Goal: Task Accomplishment & Management: Use online tool/utility

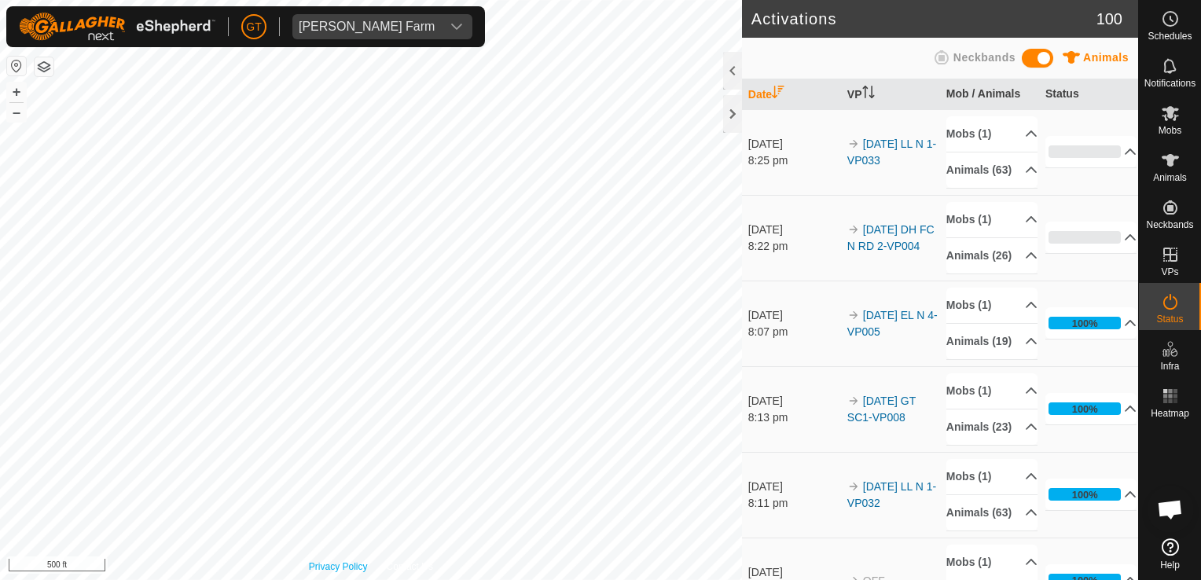
click at [360, 566] on div "Privacy Policy Contact Us 669FC 2341333864 24 Fall Calves [DATE] DH FC N RD 2-V…" at bounding box center [371, 290] width 742 height 580
click at [824, 498] on div "Activations 100 Animals Neckbands Date VP Mob / Animals Status [DATE] 8:25 pm 2…" at bounding box center [569, 290] width 1138 height 580
click at [343, 0] on html "[PERSON_NAME] Farm Schedules Notifications Mobs Animals Neckbands VPs Status In…" at bounding box center [600, 290] width 1201 height 580
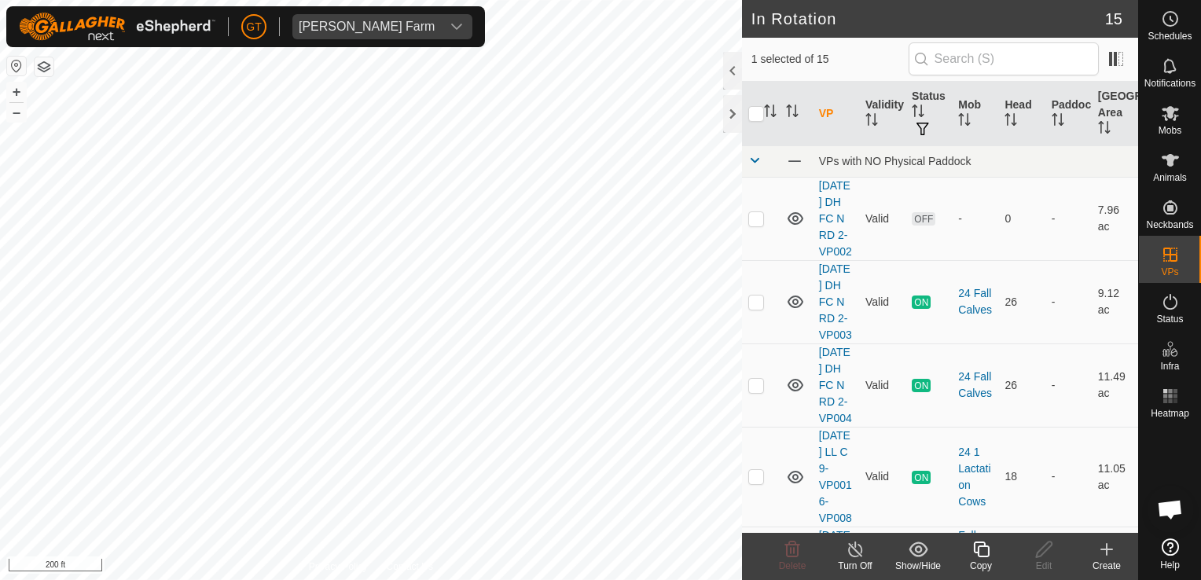
click at [988, 545] on icon at bounding box center [981, 549] width 20 height 19
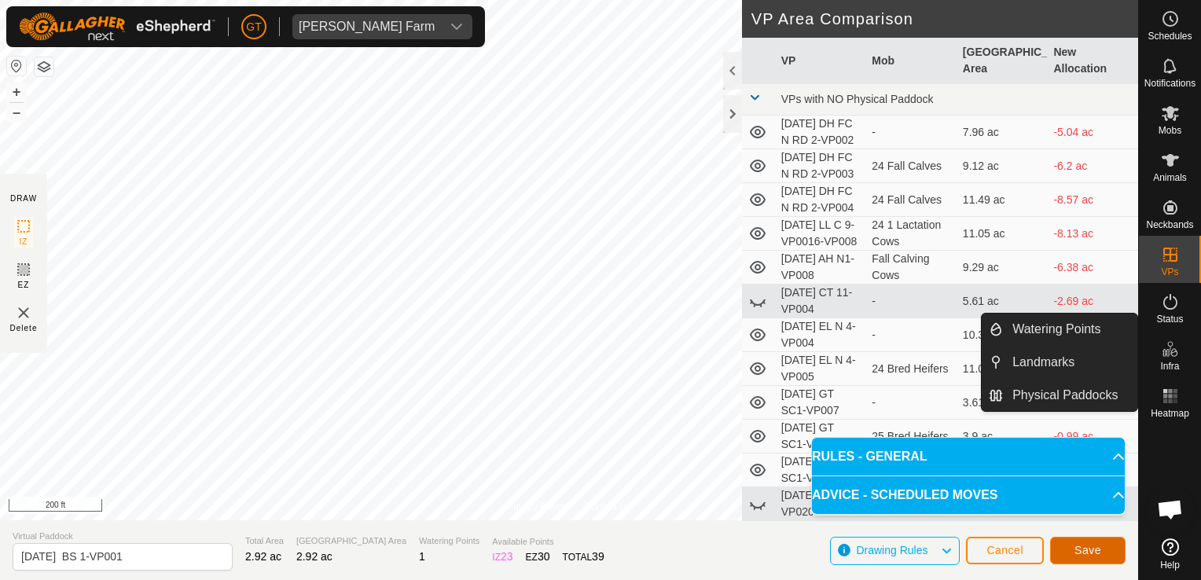
click at [1088, 554] on span "Save" at bounding box center [1087, 550] width 27 height 13
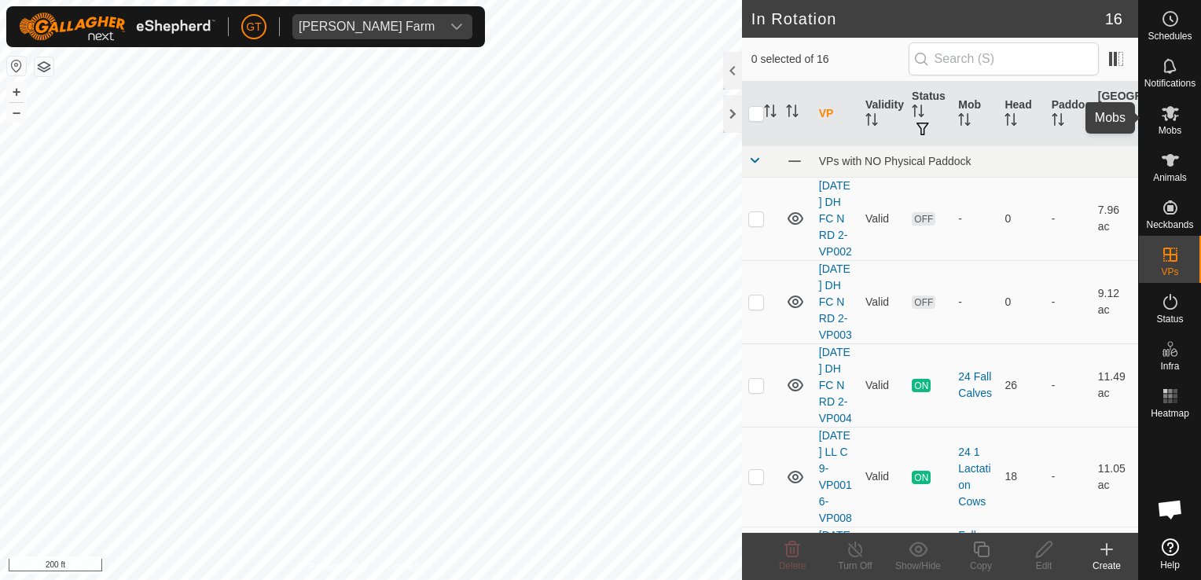
click at [1173, 110] on icon at bounding box center [1169, 113] width 17 height 15
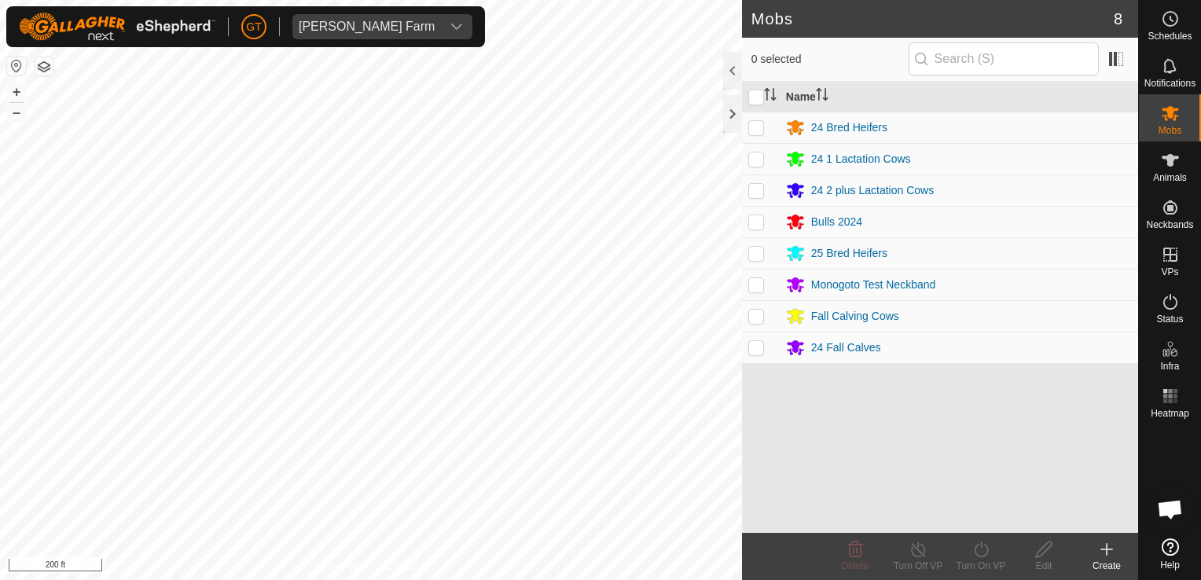
click at [758, 222] on p-checkbox at bounding box center [756, 221] width 16 height 13
checkbox input "true"
click at [979, 545] on icon at bounding box center [981, 549] width 20 height 19
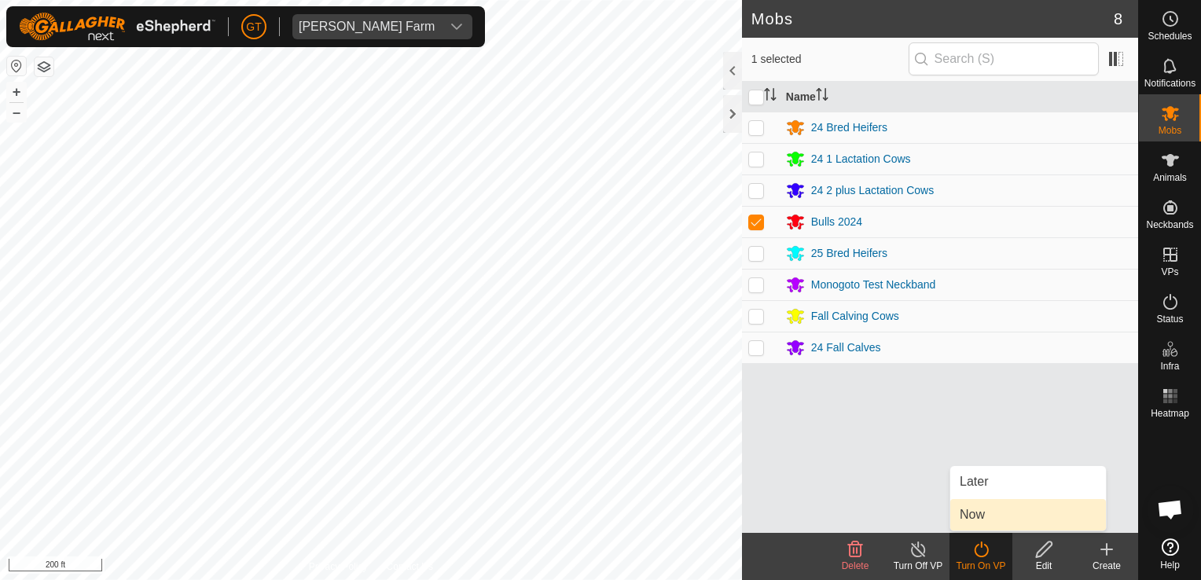
click at [985, 518] on link "Now" at bounding box center [1028, 514] width 156 height 31
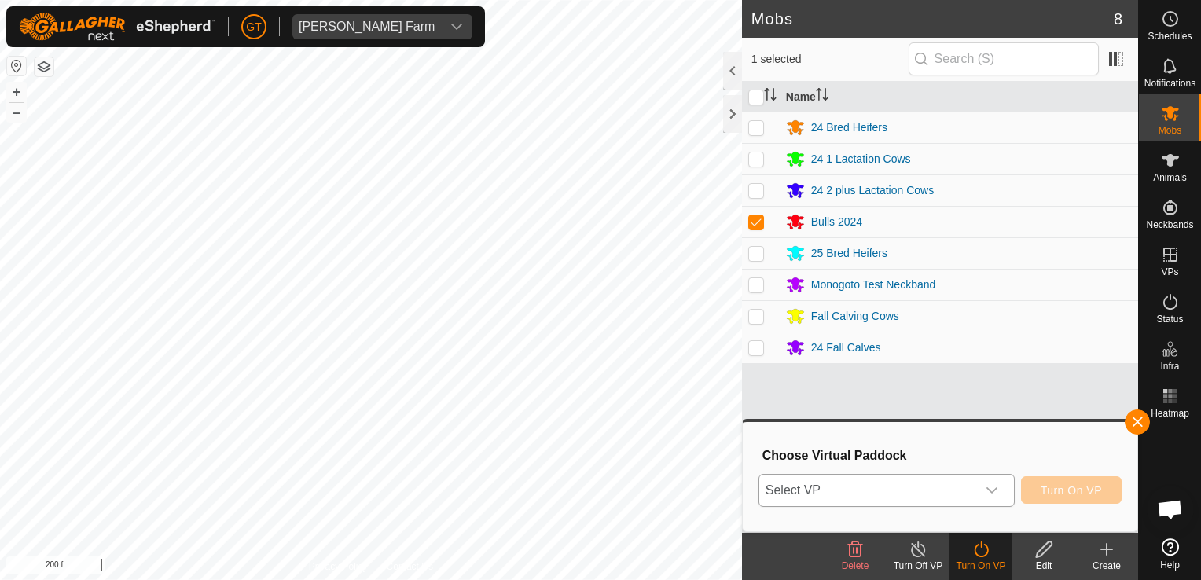
click at [997, 492] on icon "dropdown trigger" at bounding box center [991, 490] width 13 height 13
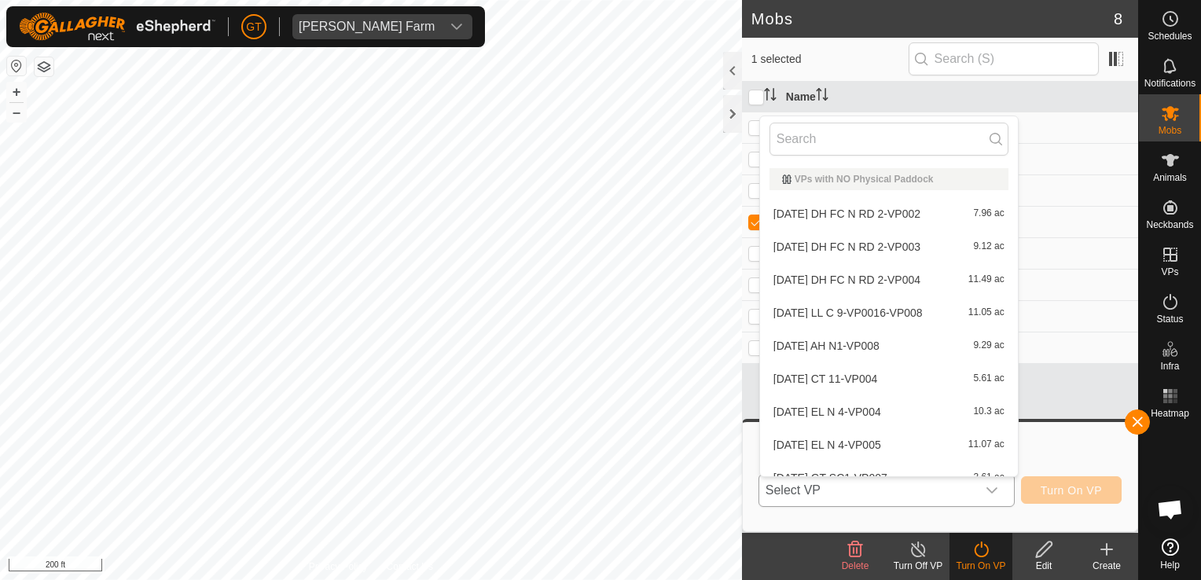
scroll to position [17, 0]
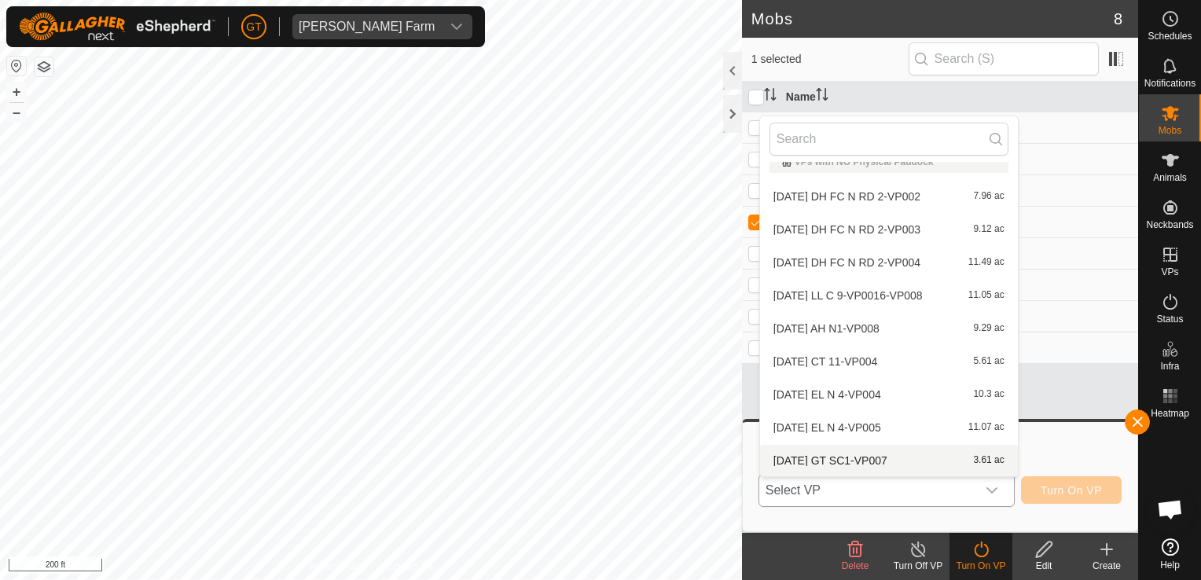
click at [995, 489] on icon "dropdown trigger" at bounding box center [991, 490] width 13 height 13
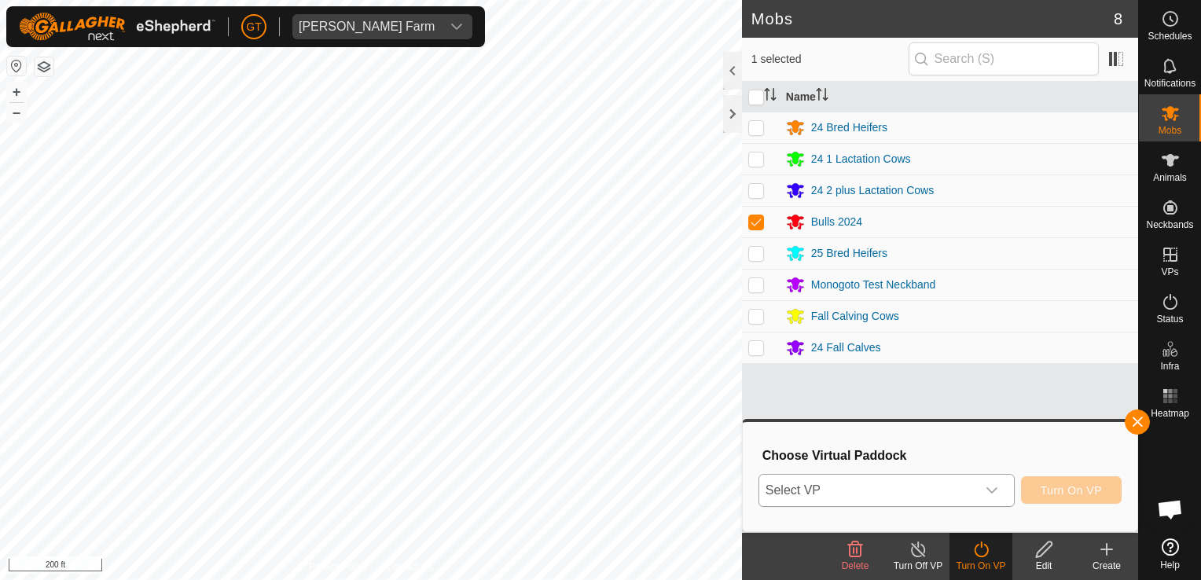
click at [997, 489] on icon "dropdown trigger" at bounding box center [991, 490] width 11 height 6
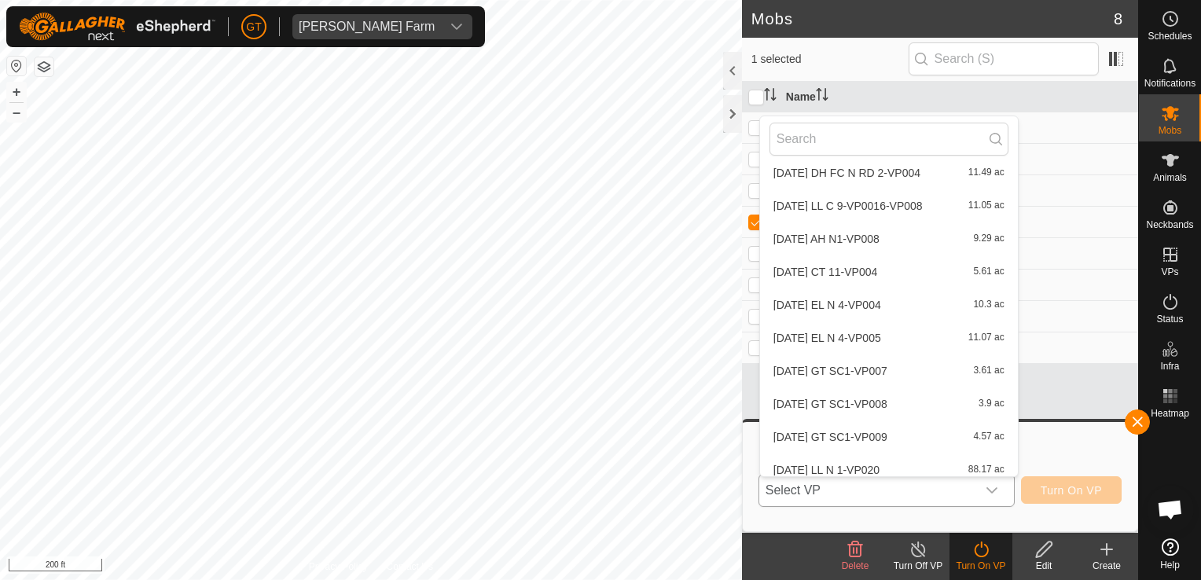
scroll to position [248, 0]
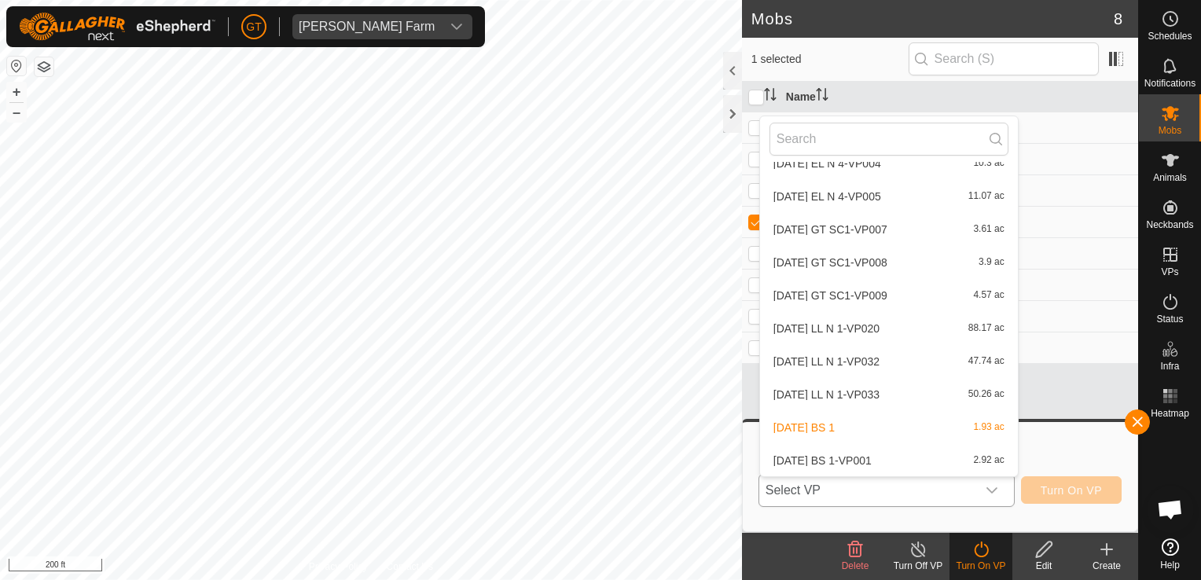
click at [874, 460] on li "[DATE] BS 1-VP001 2.92 ac" at bounding box center [889, 460] width 258 height 31
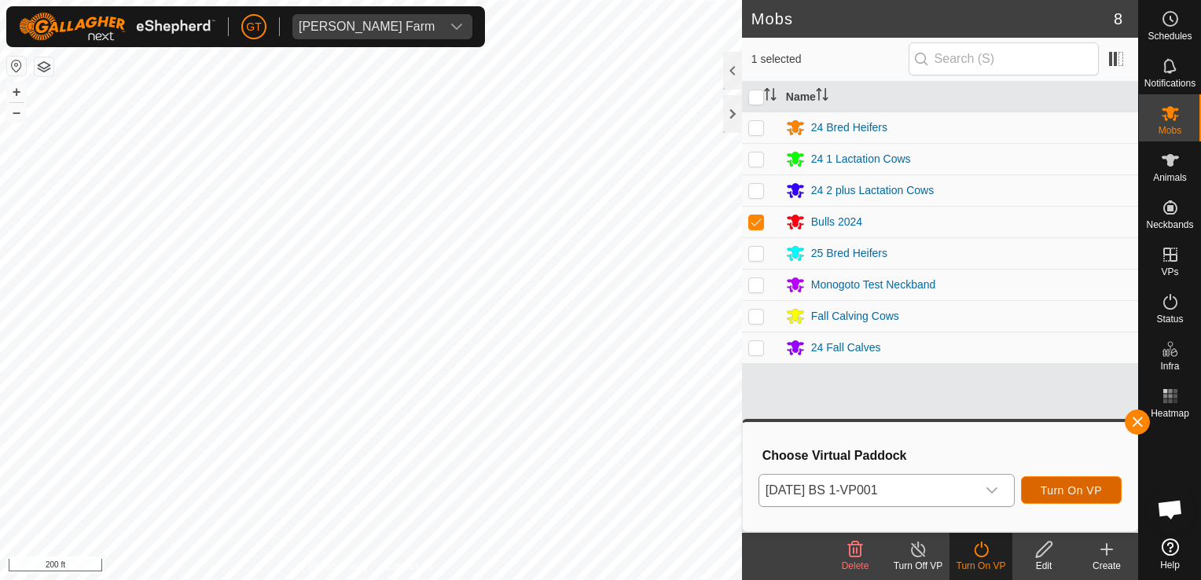
click at [1077, 487] on span "Turn On VP" at bounding box center [1070, 490] width 61 height 13
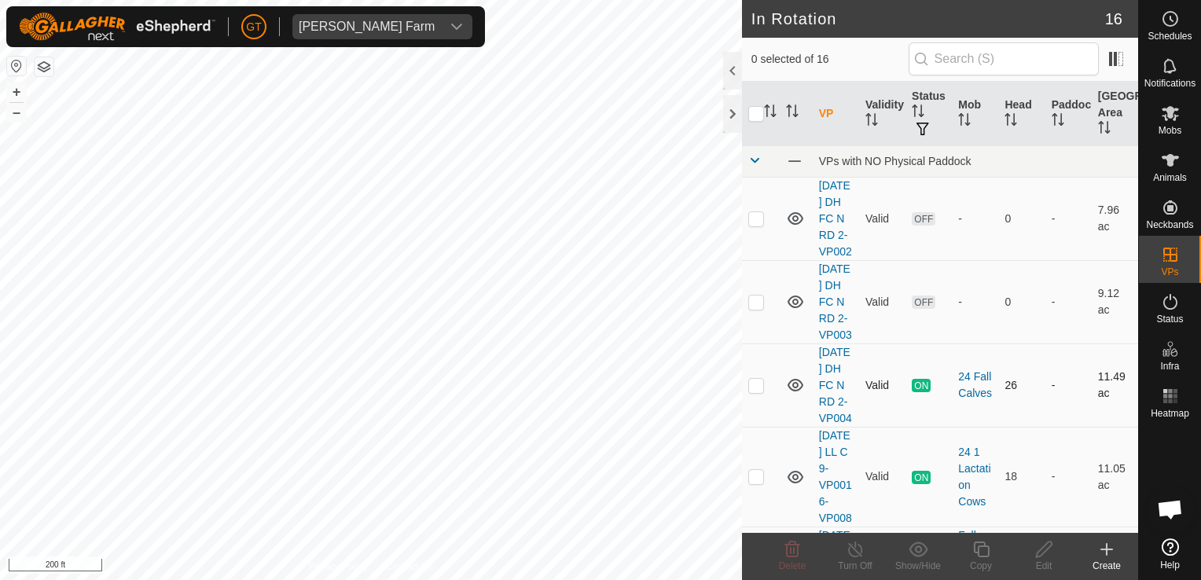
checkbox input "true"
click at [984, 537] on div "Copy" at bounding box center [980, 556] width 63 height 47
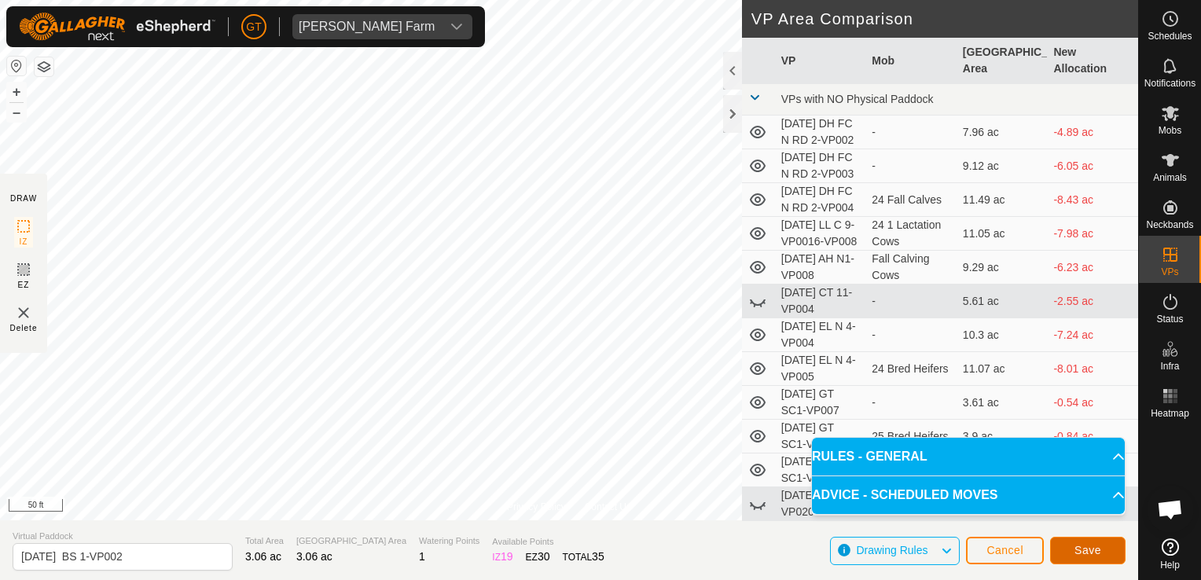
click at [1081, 555] on span "Save" at bounding box center [1087, 550] width 27 height 13
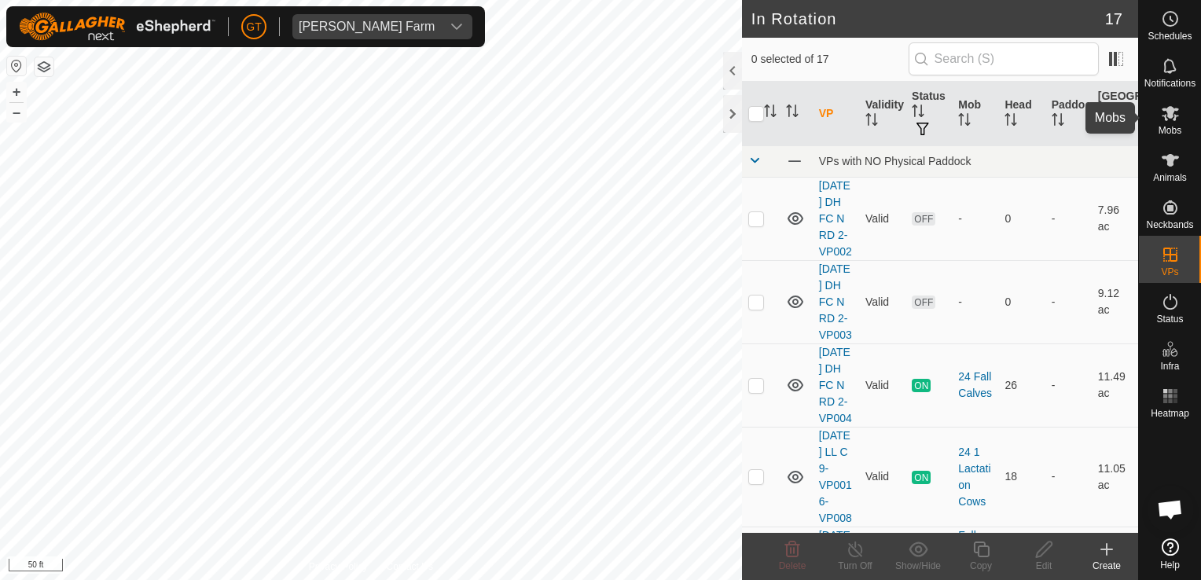
click at [1168, 108] on icon at bounding box center [1169, 113] width 17 height 15
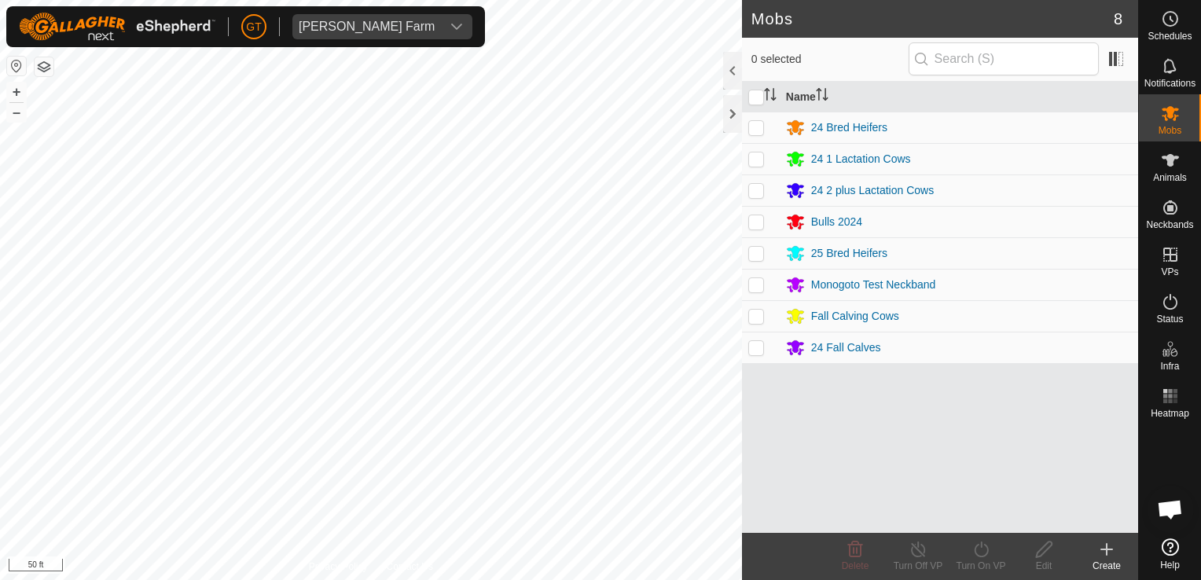
click at [761, 228] on td at bounding box center [761, 221] width 38 height 31
checkbox input "true"
click at [980, 544] on icon at bounding box center [981, 549] width 20 height 19
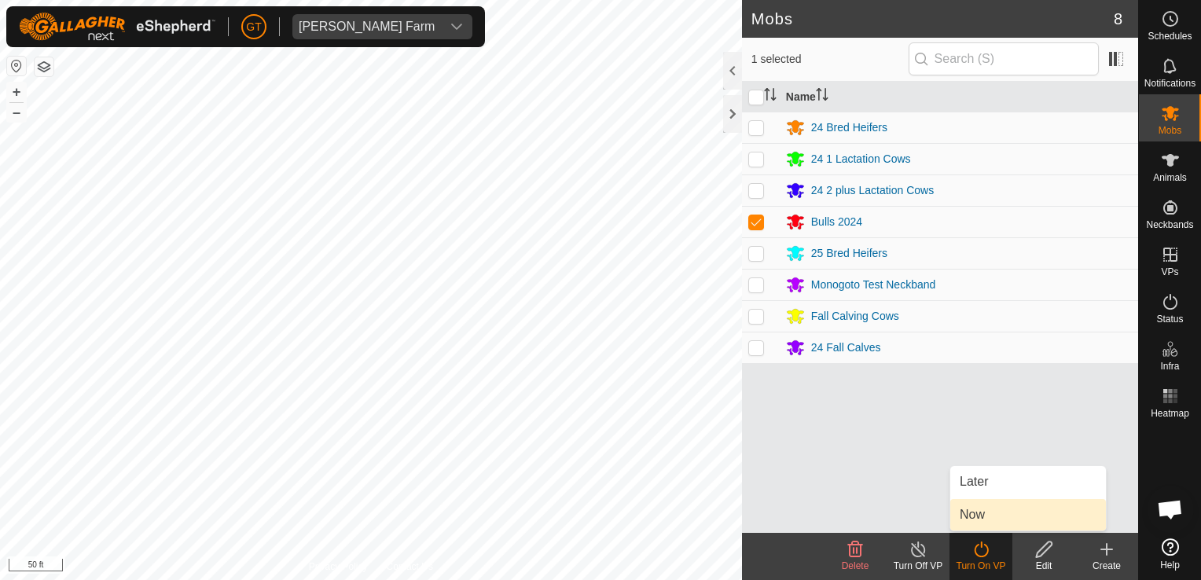
click at [974, 516] on link "Now" at bounding box center [1028, 514] width 156 height 31
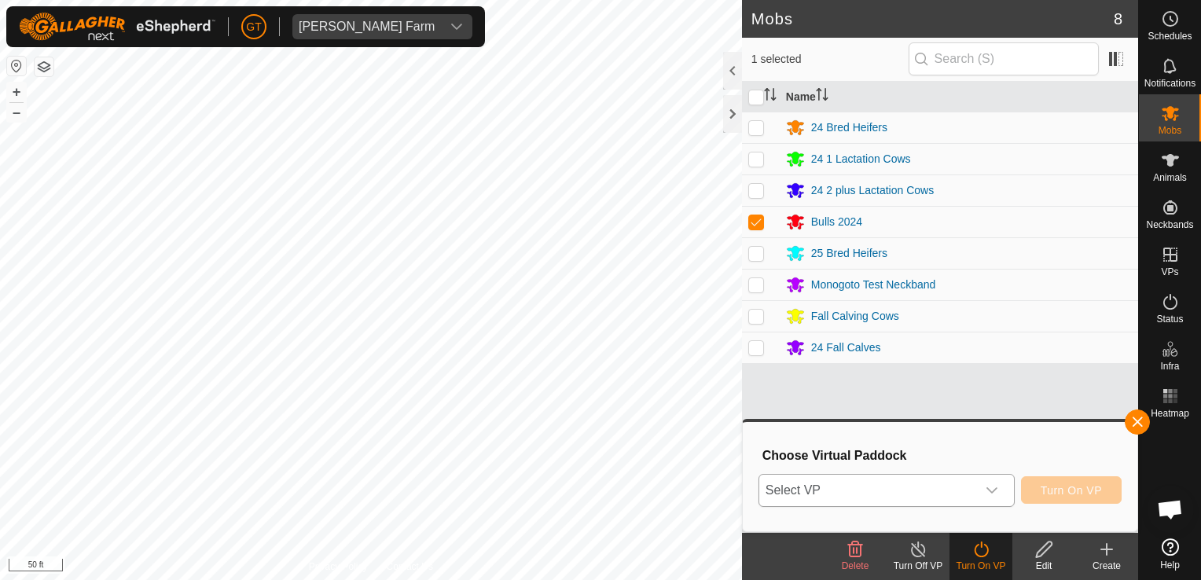
click at [998, 490] on icon "dropdown trigger" at bounding box center [991, 490] width 13 height 13
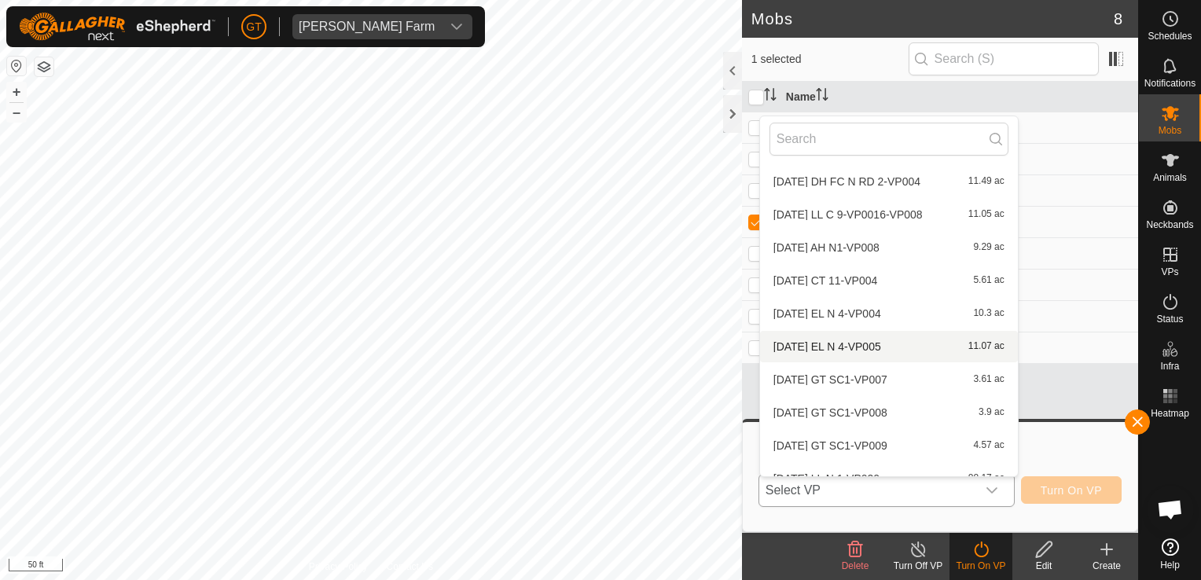
scroll to position [281, 0]
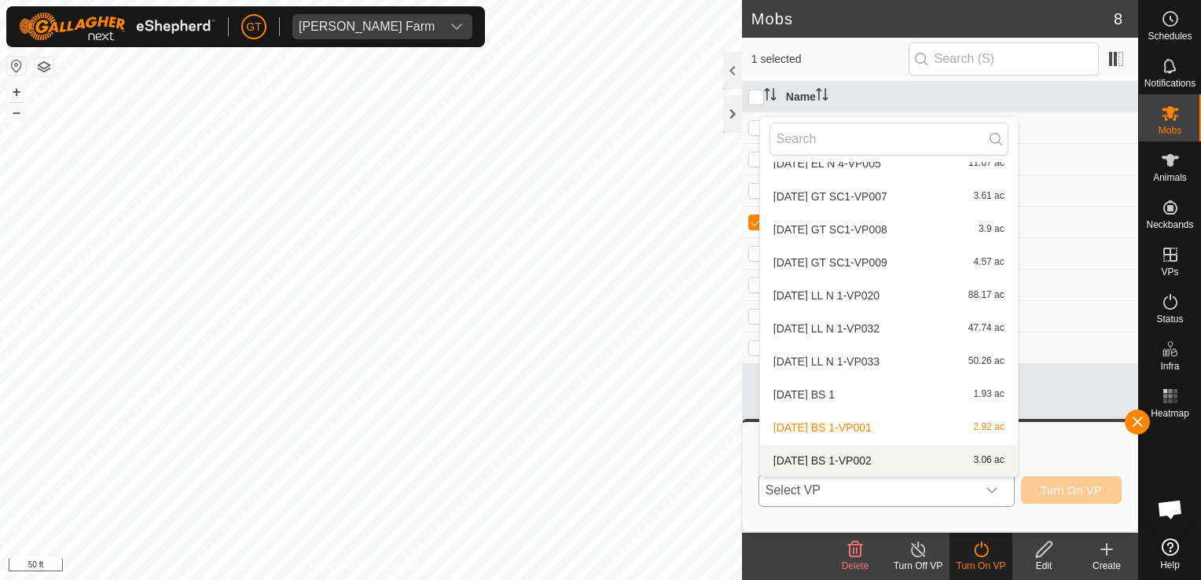
click at [899, 457] on li "[DATE] BS 1-VP002 3.06 ac" at bounding box center [889, 460] width 258 height 31
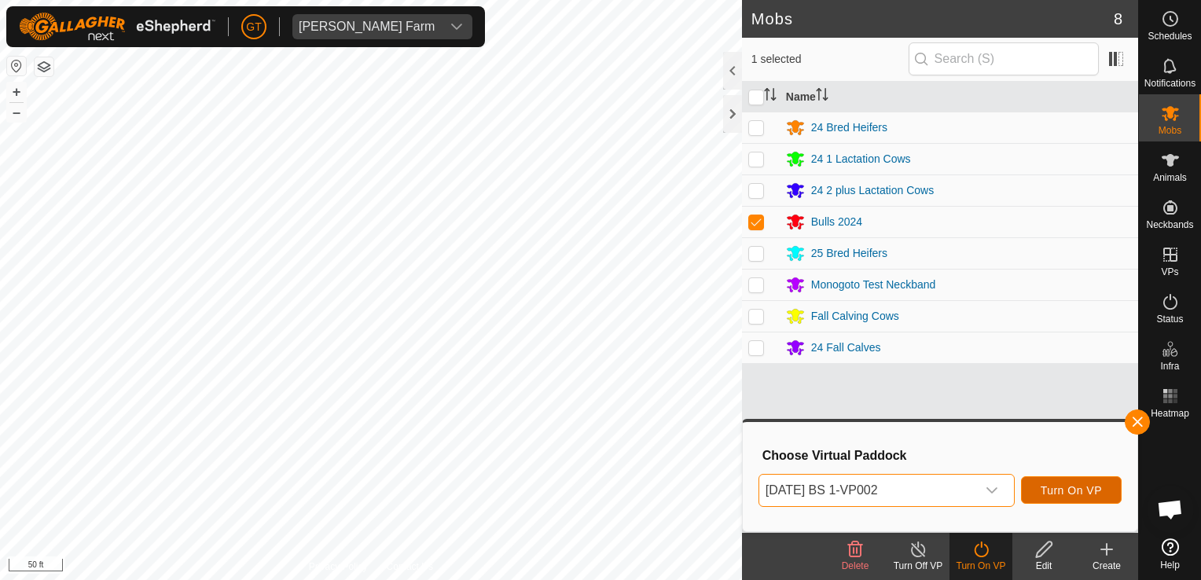
click at [1059, 489] on span "Turn On VP" at bounding box center [1070, 490] width 61 height 13
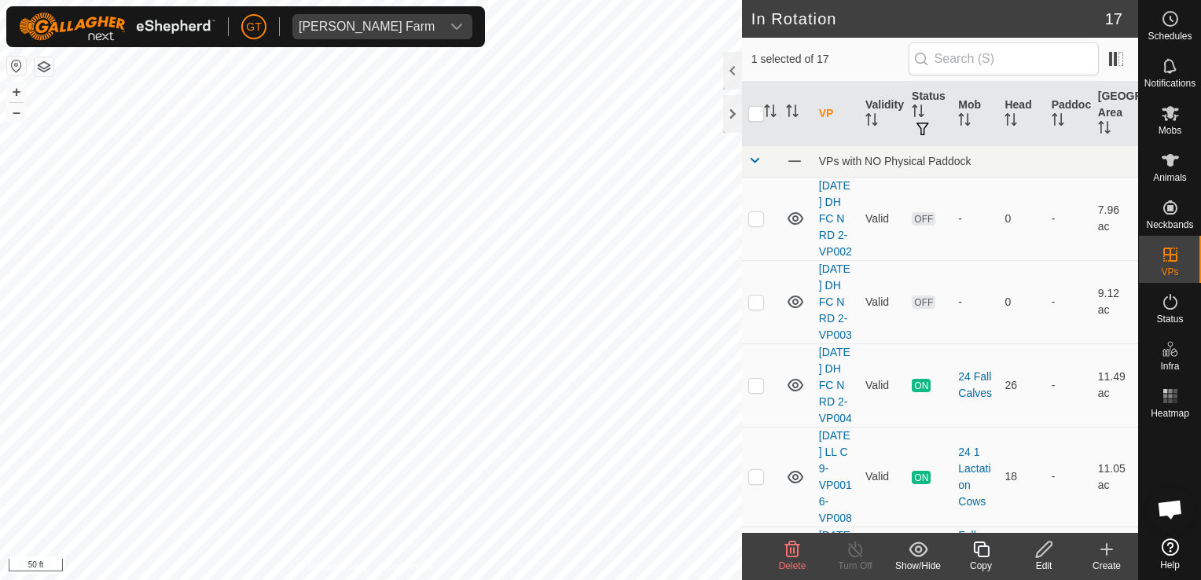
click at [789, 555] on icon at bounding box center [792, 549] width 19 height 19
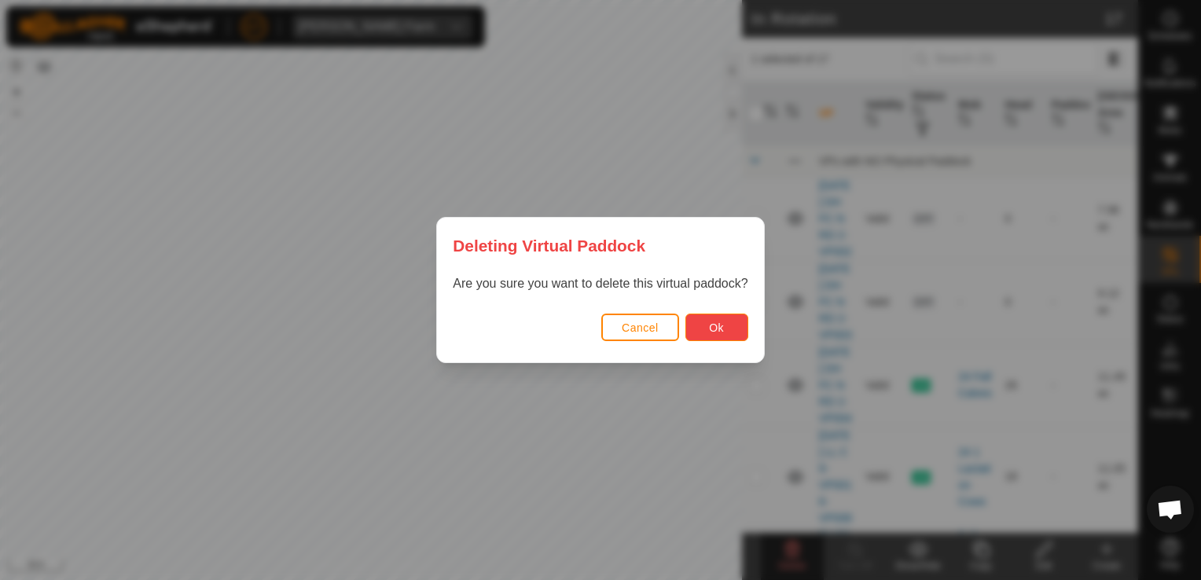
click at [717, 332] on span "Ok" at bounding box center [716, 327] width 15 height 13
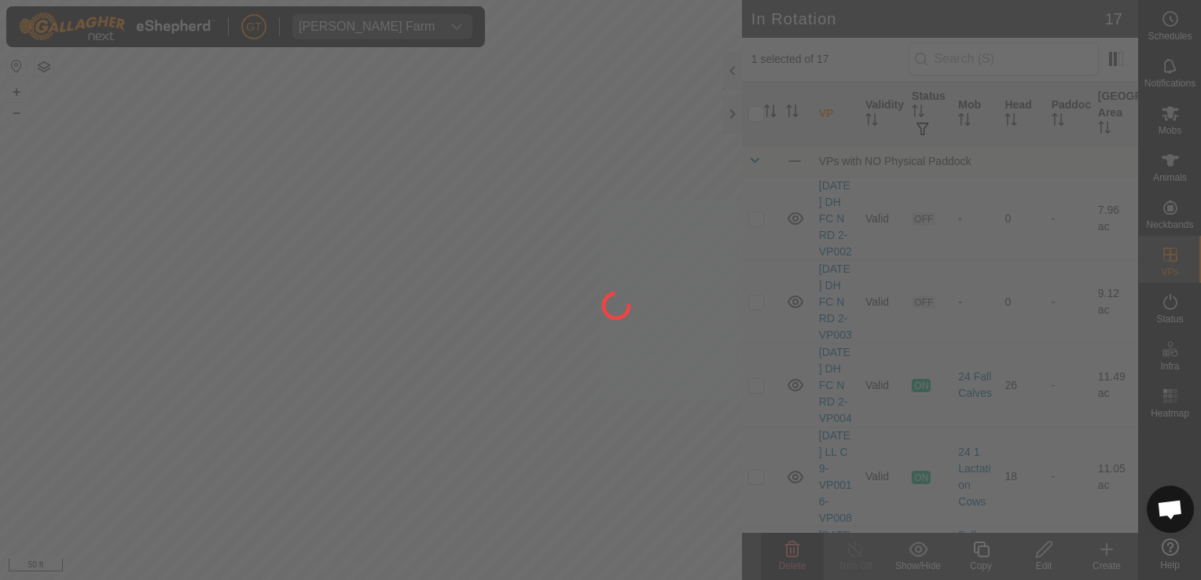
checkbox input "false"
